Goal: Find specific page/section: Find specific page/section

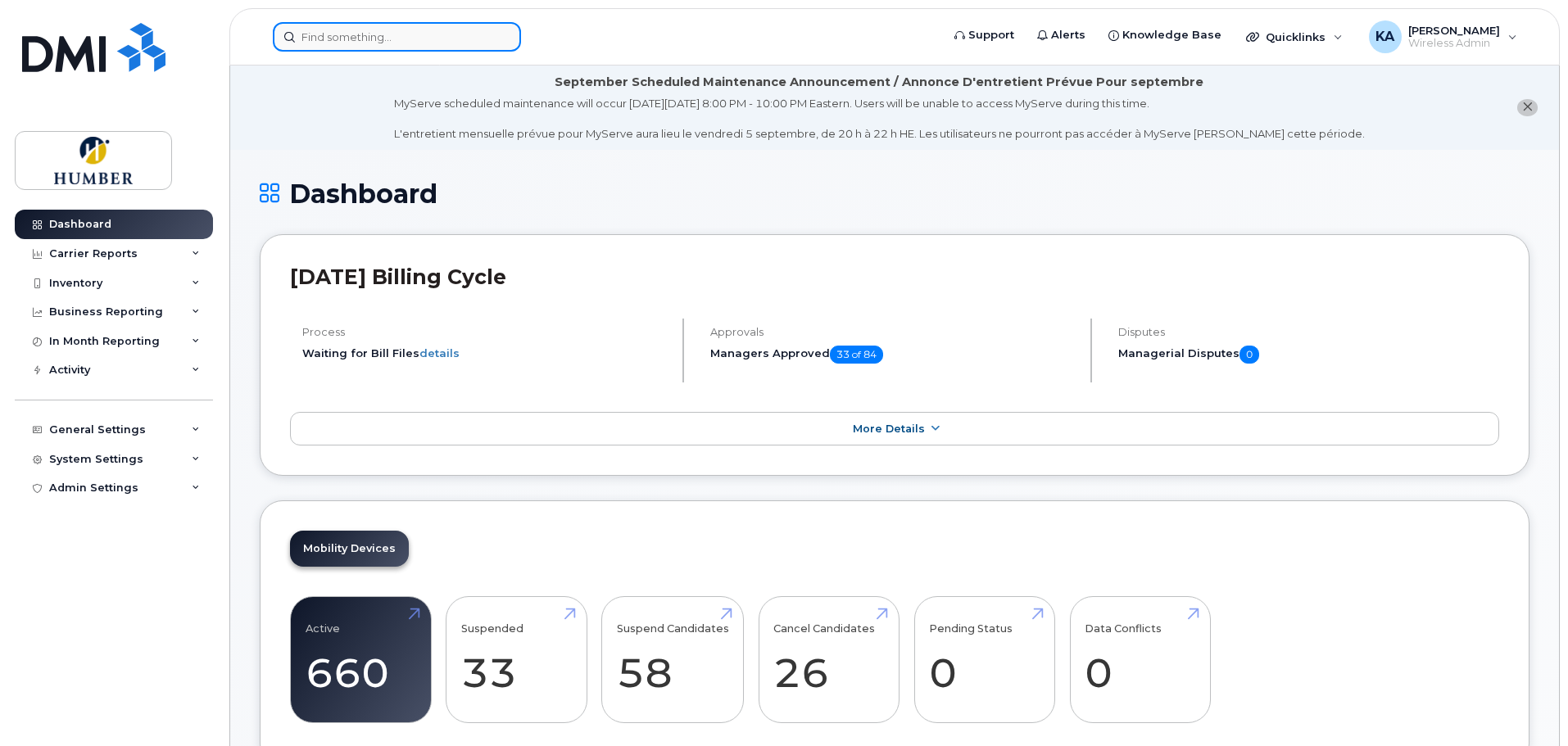
click at [312, 40] on input at bounding box center [397, 36] width 248 height 30
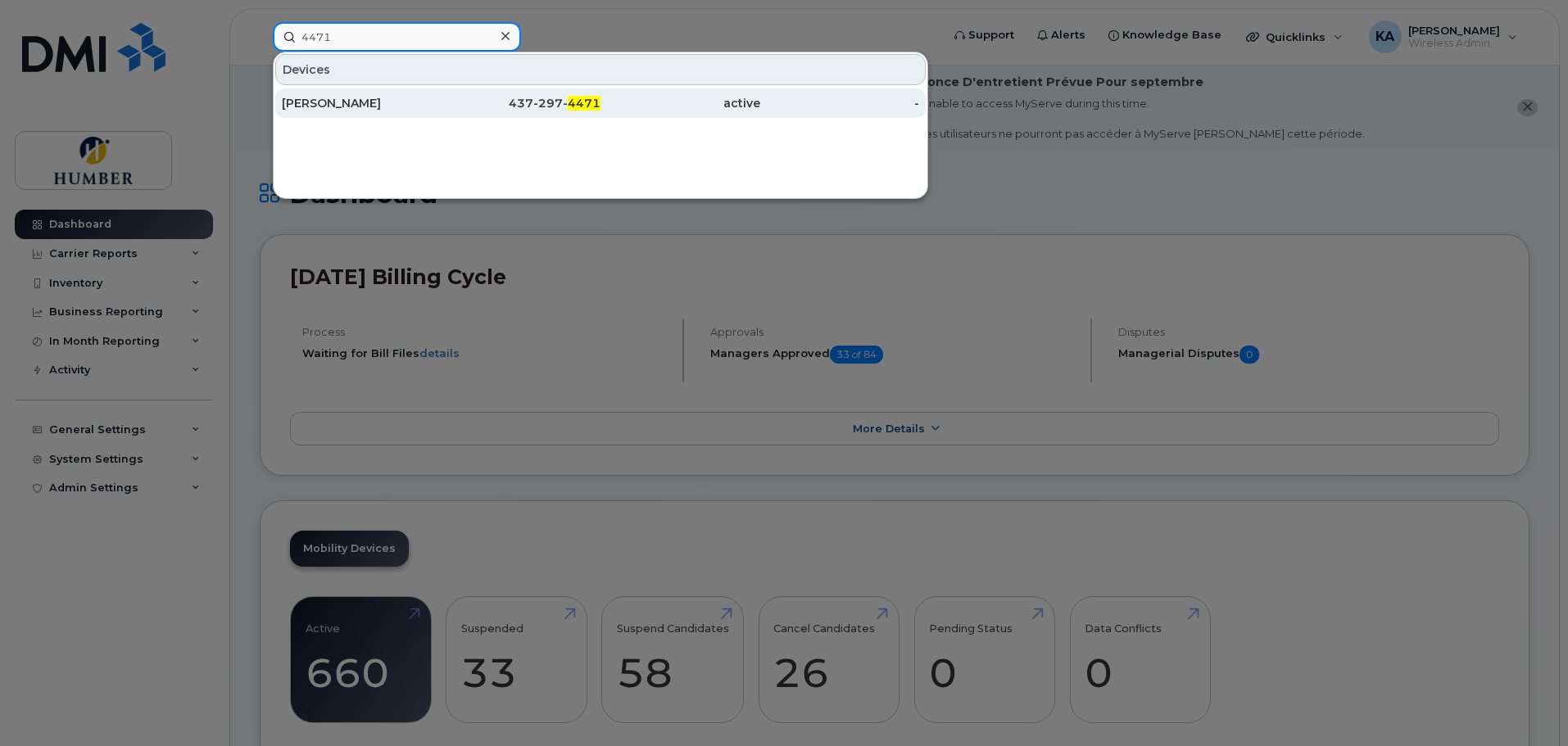
type input "4471"
click at [313, 103] on div "[PERSON_NAME]" at bounding box center [361, 103] width 160 height 16
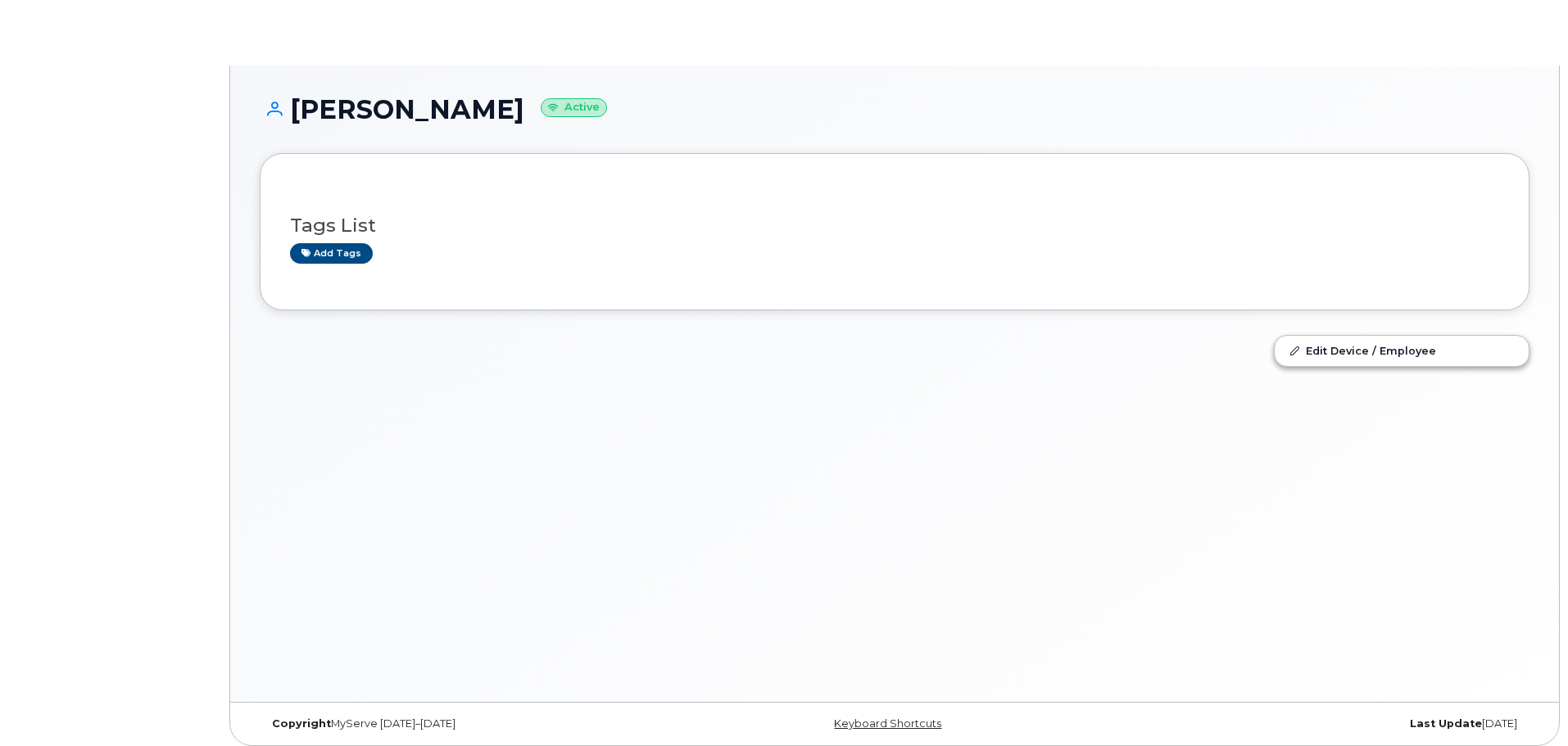
click at [361, 104] on div "[PERSON_NAME] Active Tags List Add tags Edit Device / Employee" at bounding box center [894, 384] width 1329 height 637
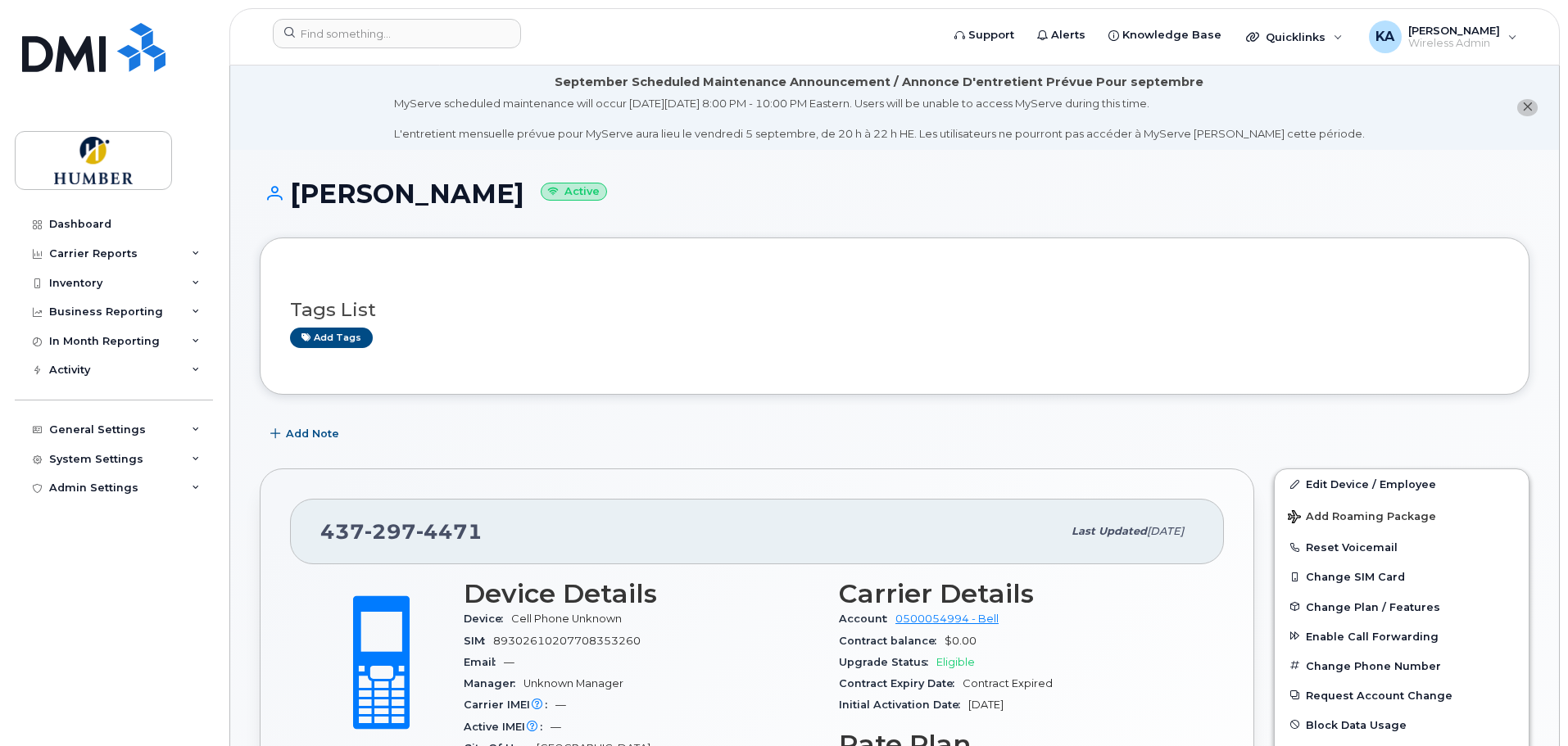
drag, startPoint x: 298, startPoint y: 193, endPoint x: 524, endPoint y: 192, distance: 226.0
click at [524, 192] on h1 "[PERSON_NAME] Active" at bounding box center [895, 194] width 1270 height 29
copy h1 "[PERSON_NAME]"
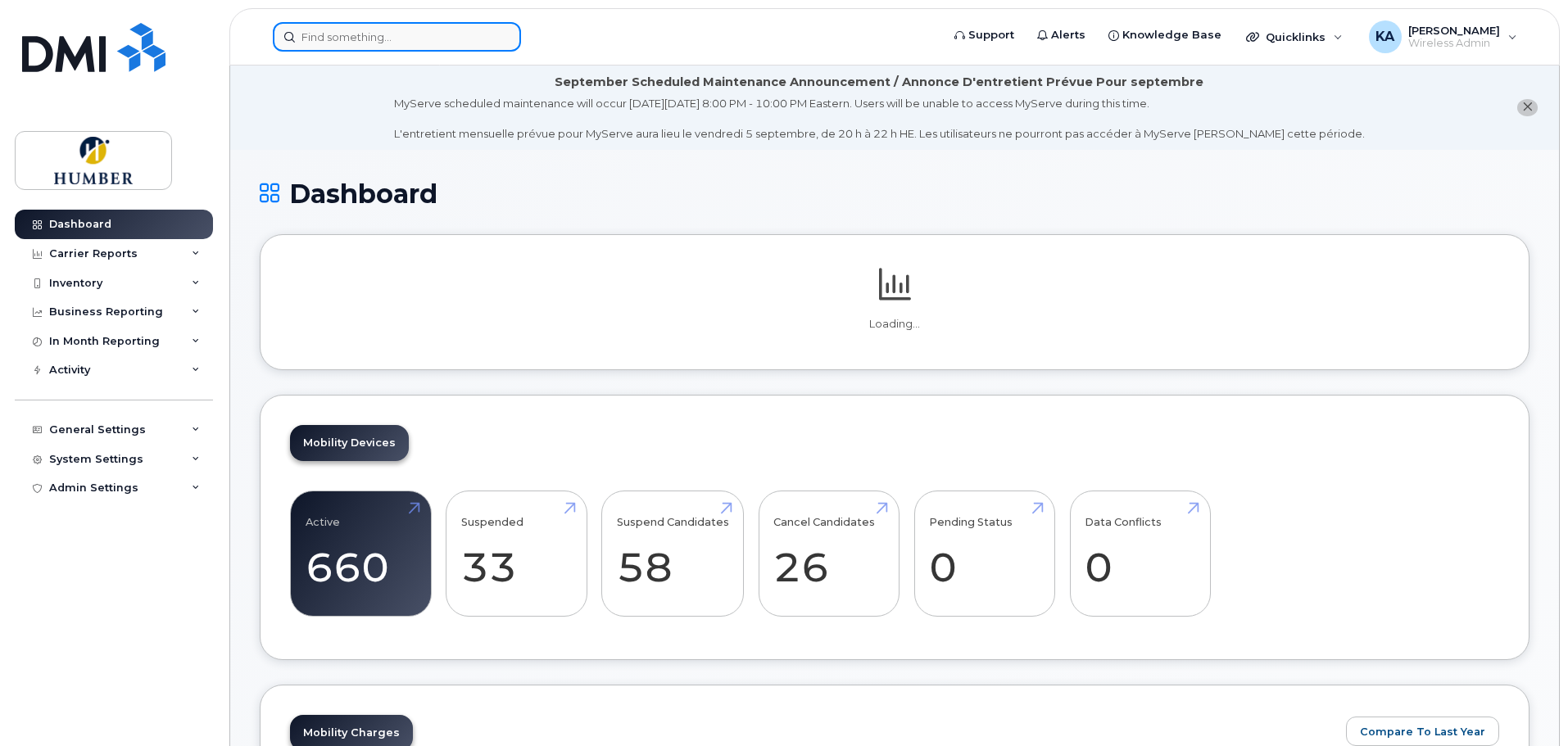
click at [410, 31] on input at bounding box center [397, 36] width 248 height 30
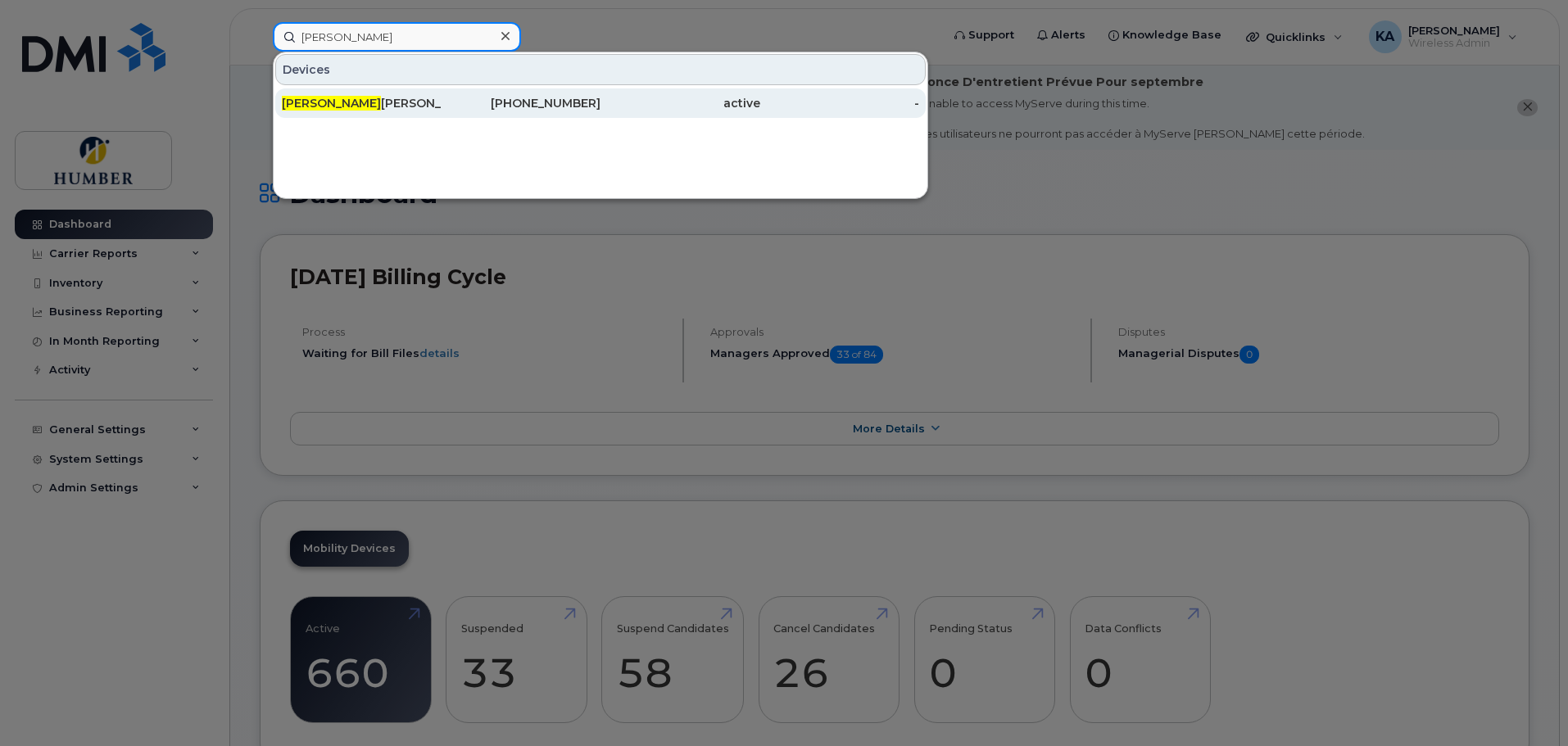
type input "andrea cip"
click at [414, 98] on div "Andrea Cip riano" at bounding box center [361, 103] width 160 height 16
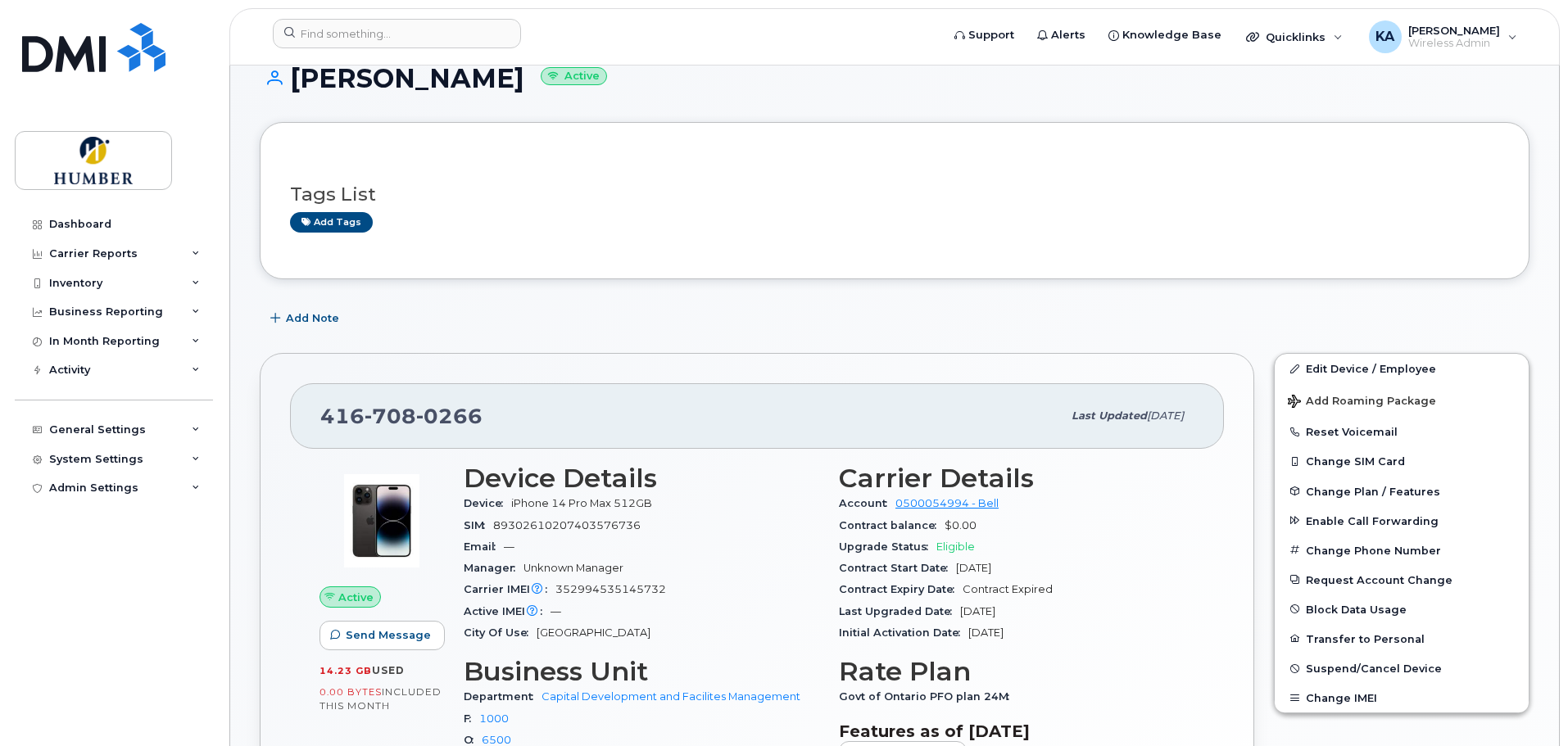
scroll to position [219, 0]
